Goal: Navigation & Orientation: Find specific page/section

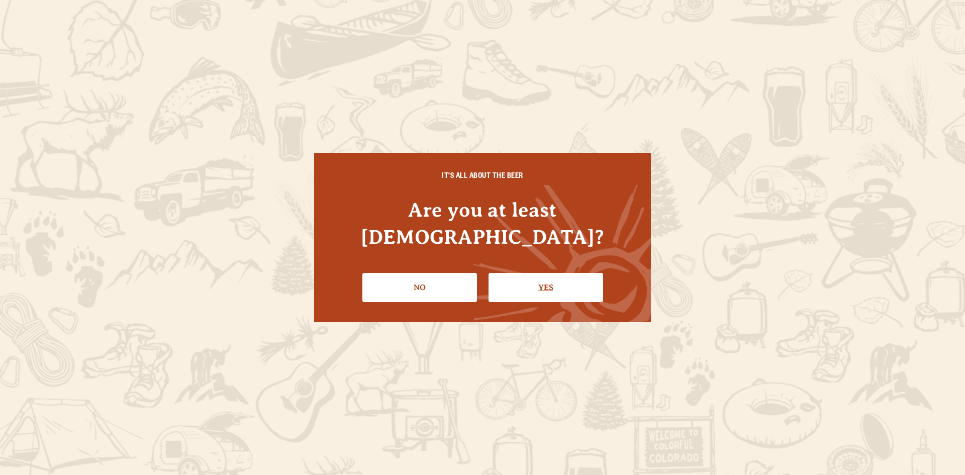
click at [544, 276] on link "Yes" at bounding box center [545, 287] width 115 height 29
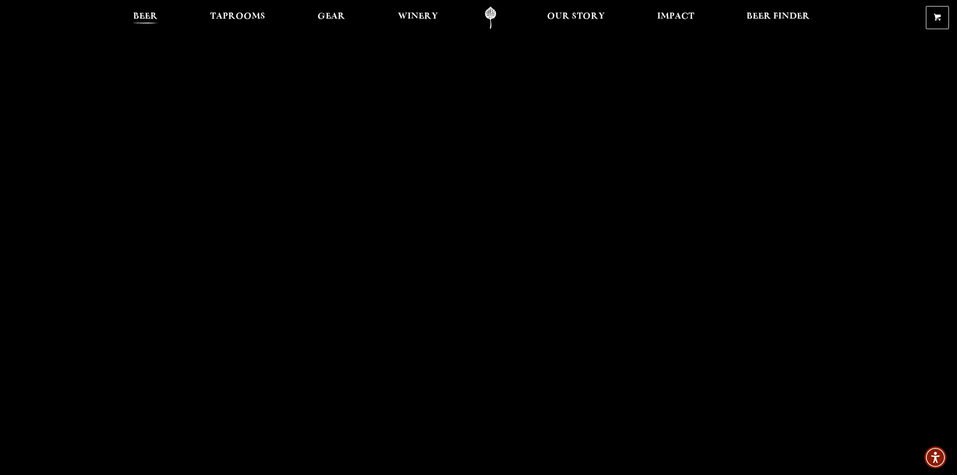
click at [154, 16] on span "Beer" at bounding box center [145, 17] width 25 height 8
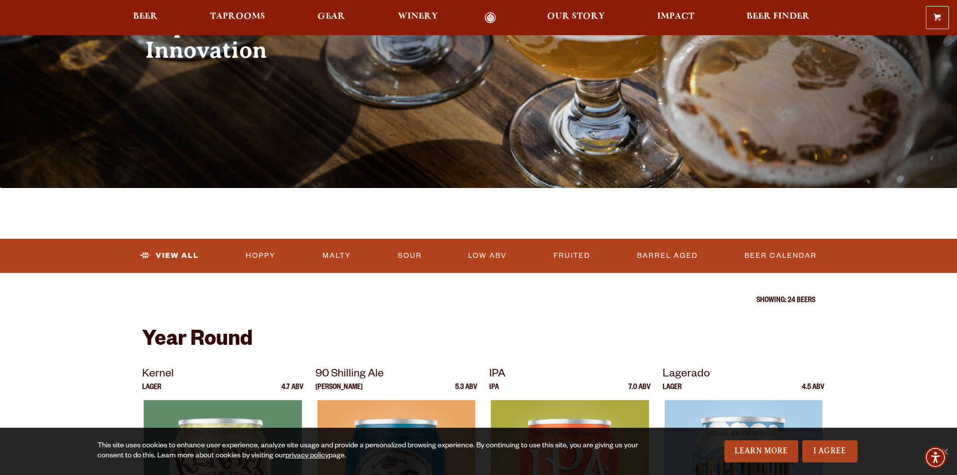
scroll to position [50, 0]
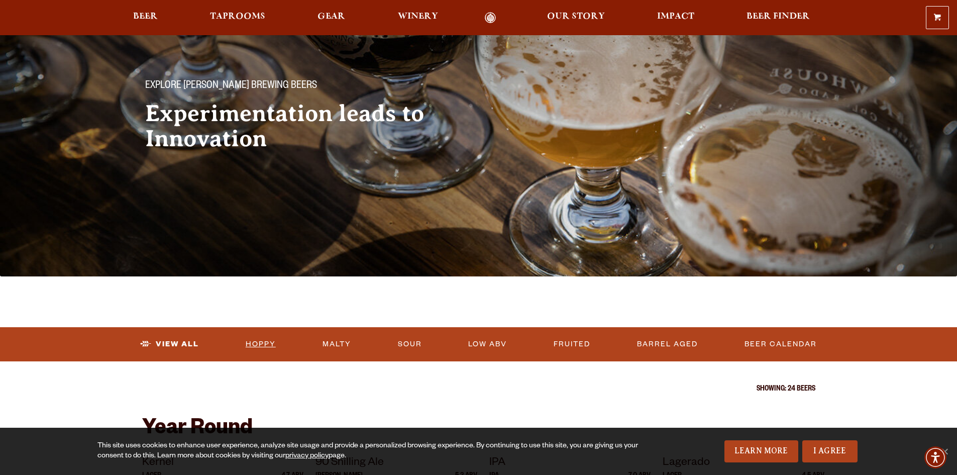
click at [258, 344] on link "Hoppy" at bounding box center [261, 344] width 38 height 23
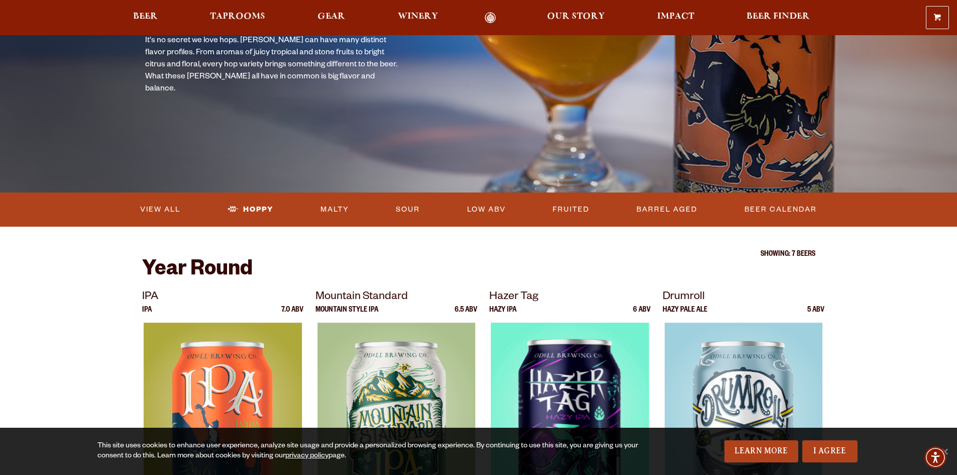
scroll to position [100, 0]
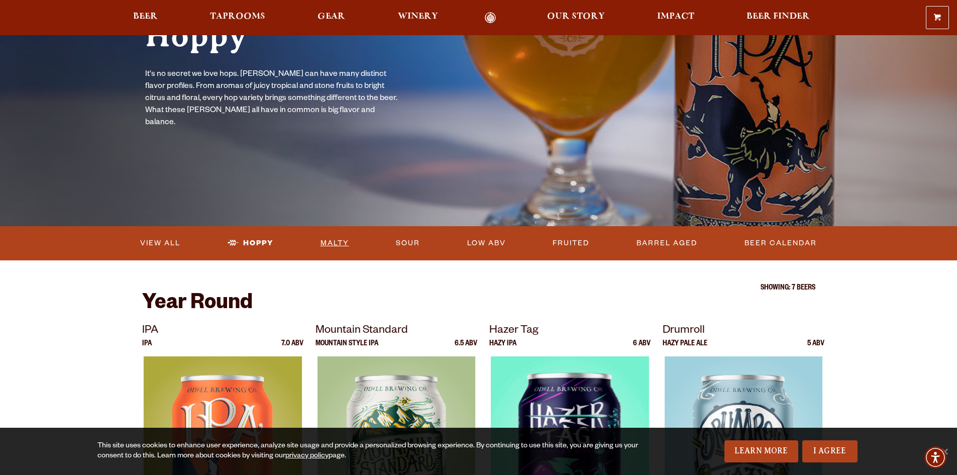
click at [340, 239] on link "Malty" at bounding box center [335, 243] width 37 height 23
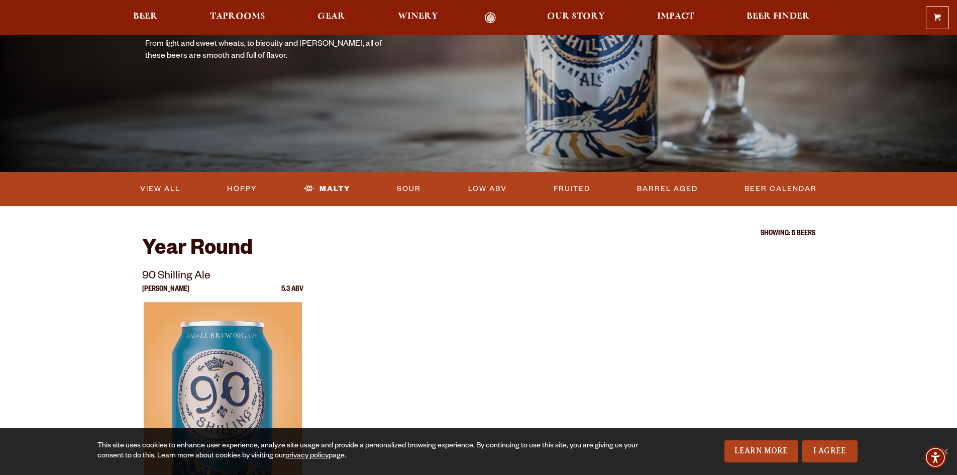
scroll to position [50, 0]
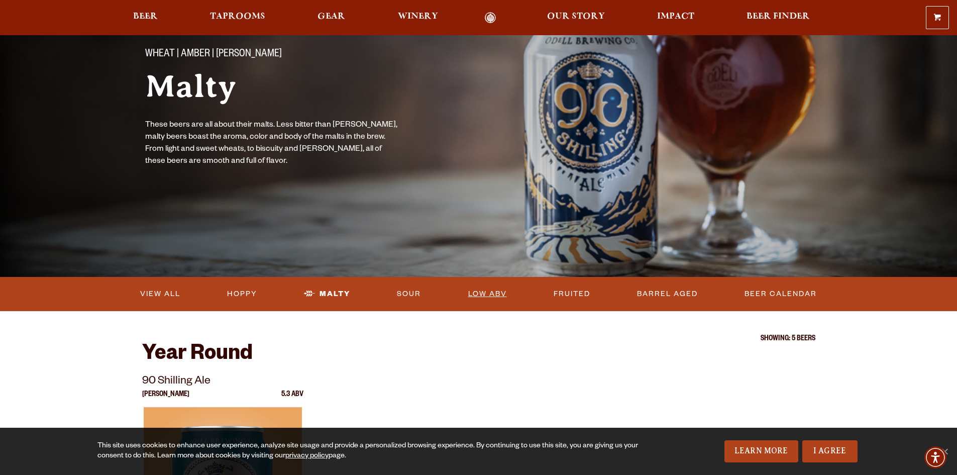
click at [497, 292] on link "Low ABV" at bounding box center [487, 293] width 47 height 23
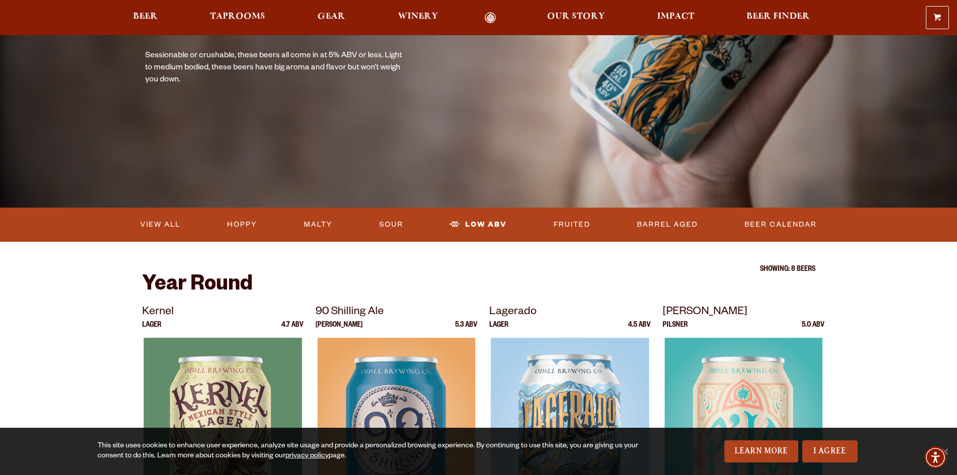
scroll to position [100, 0]
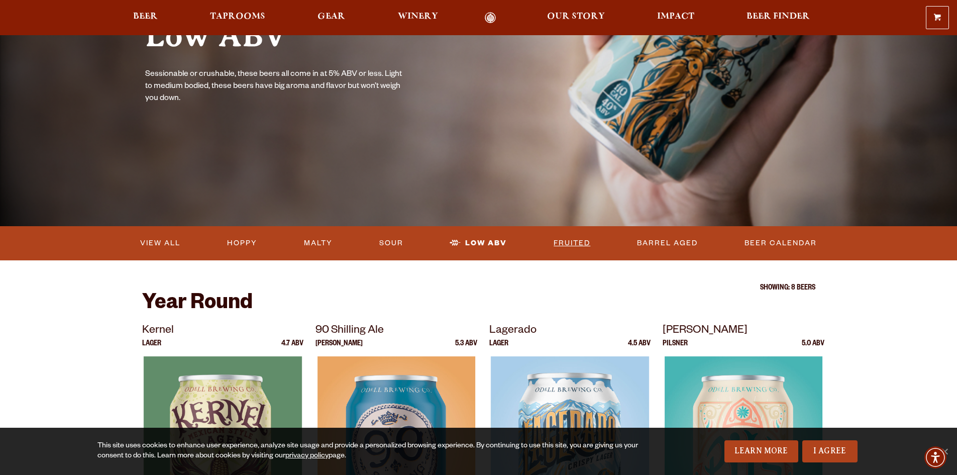
click at [579, 252] on link "Fruited" at bounding box center [572, 243] width 45 height 23
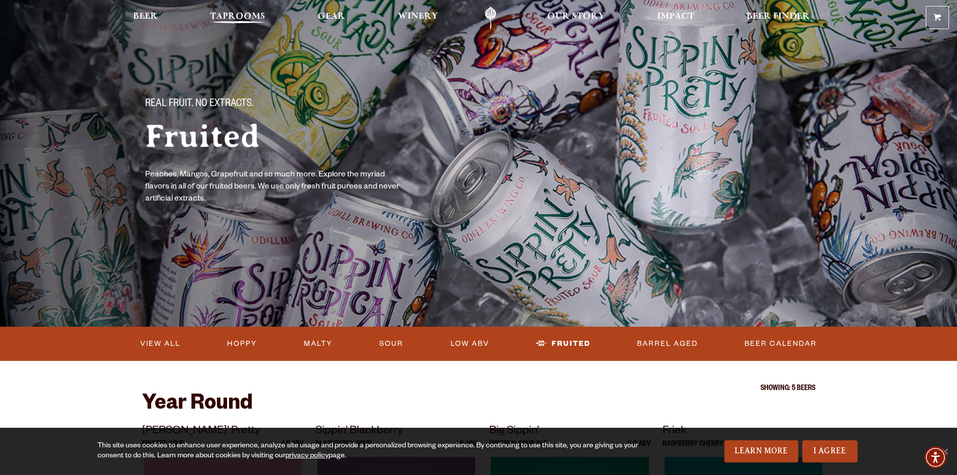
click at [233, 13] on span "Taprooms" at bounding box center [237, 17] width 55 height 8
